Goal: Register for event/course

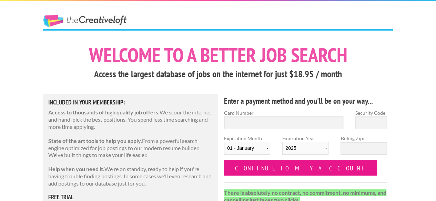
click at [281, 167] on input "Continue to my account" at bounding box center [300, 167] width 153 height 15
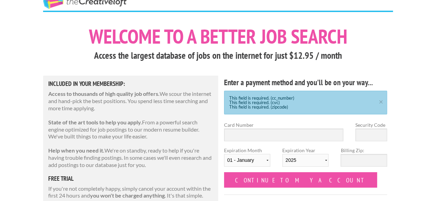
scroll to position [34, 0]
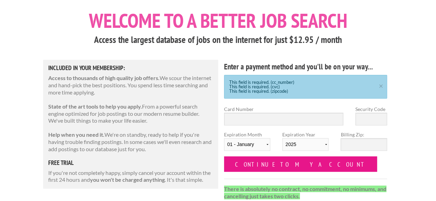
click at [257, 166] on input "Continue to my account" at bounding box center [300, 164] width 153 height 15
